Goal: Information Seeking & Learning: Learn about a topic

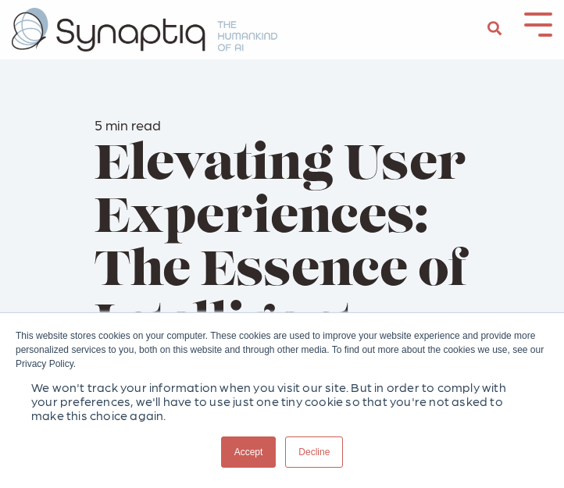
click at [258, 465] on link "Accept" at bounding box center [248, 452] width 55 height 31
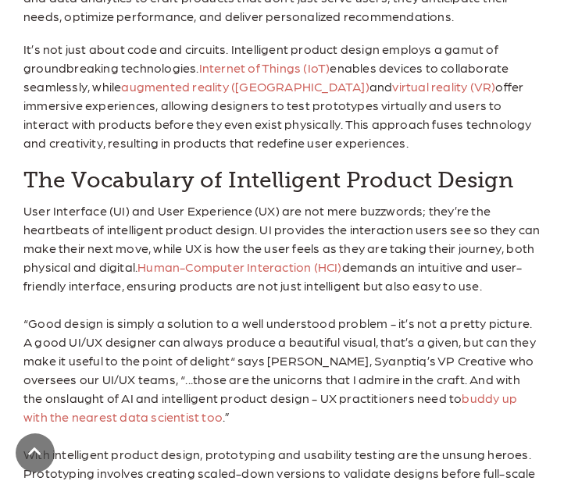
scroll to position [1242, 0]
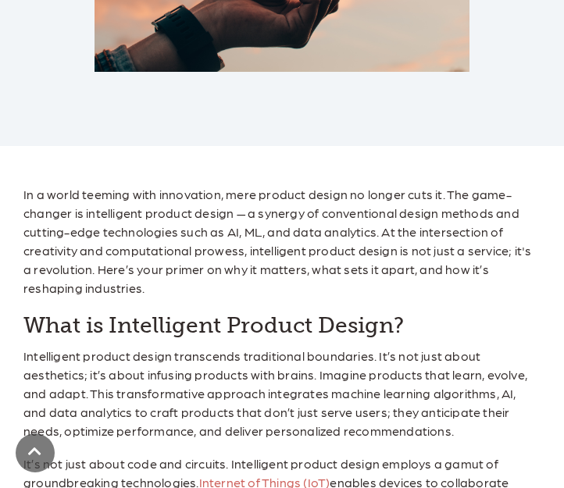
scroll to position [852, 0]
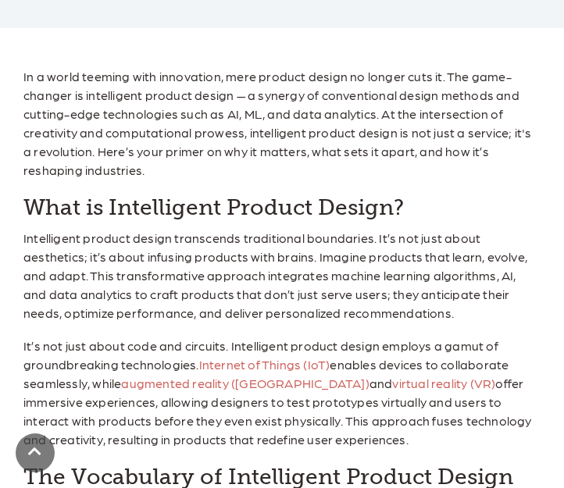
click at [351, 238] on p "Intelligent product design transcends traditional boundaries. It’s not just abo…" at bounding box center [281, 276] width 517 height 94
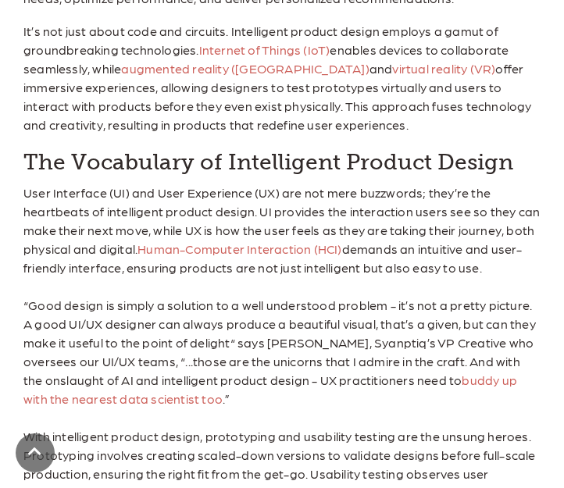
scroll to position [1242, 0]
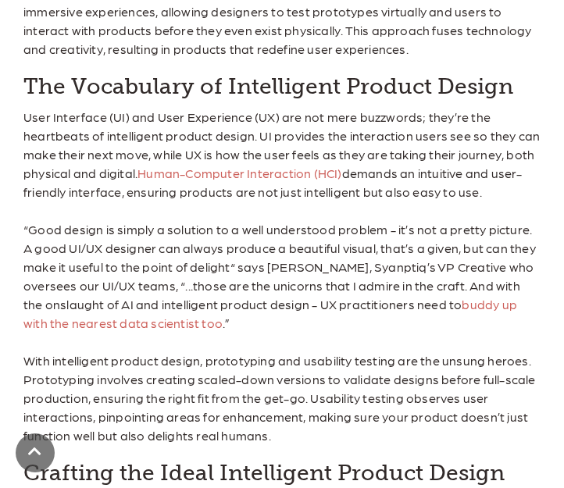
drag, startPoint x: 152, startPoint y: 104, endPoint x: 134, endPoint y: 36, distance: 70.3
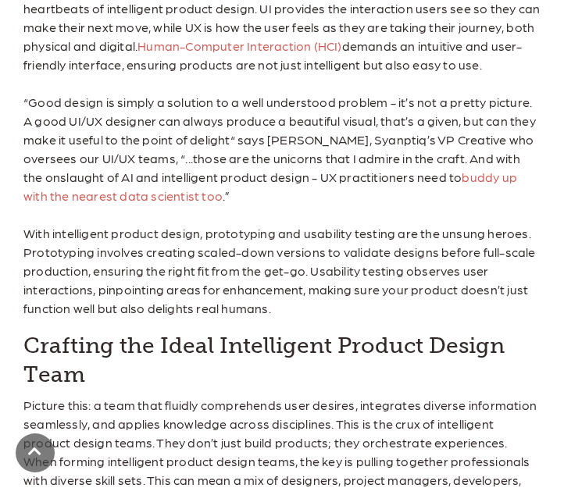
scroll to position [1555, 0]
